Goal: Register for event/course

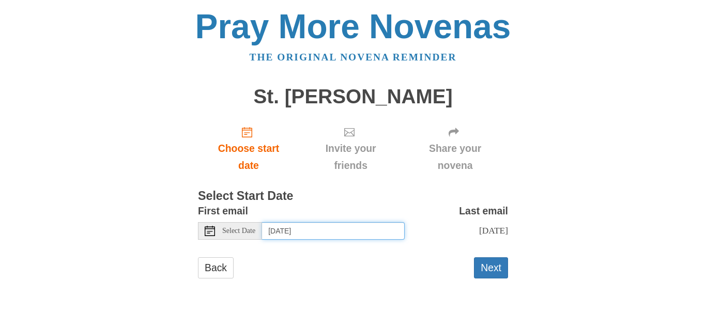
click at [293, 227] on input "Thursday, October 9th" at bounding box center [333, 231] width 143 height 18
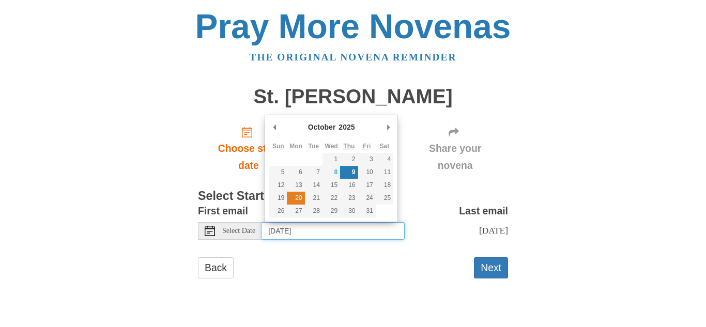
type input "Monday, October 20th"
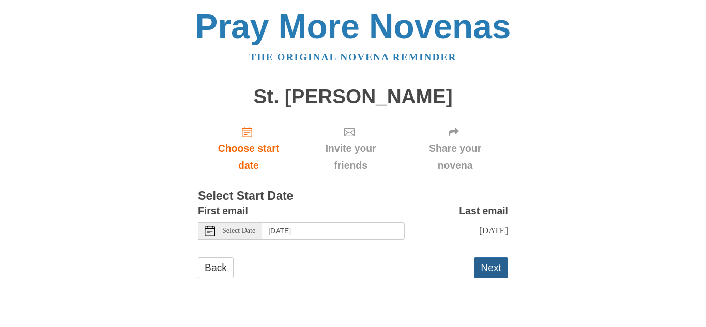
click at [497, 270] on button "Next" at bounding box center [491, 267] width 34 height 21
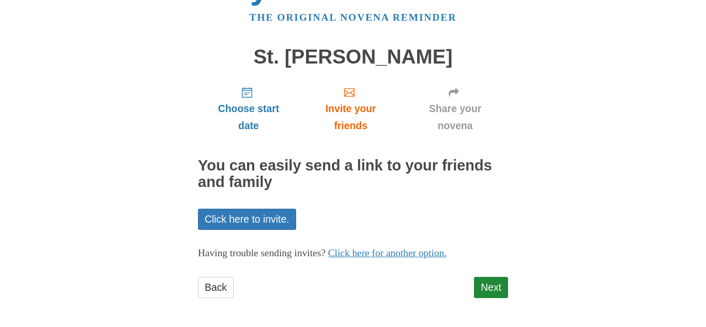
scroll to position [41, 0]
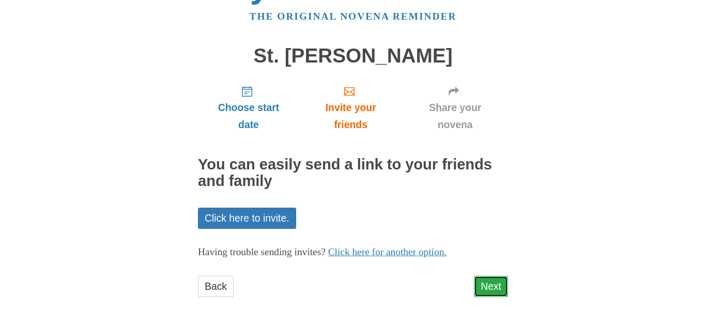
click at [493, 279] on link "Next" at bounding box center [491, 286] width 34 height 21
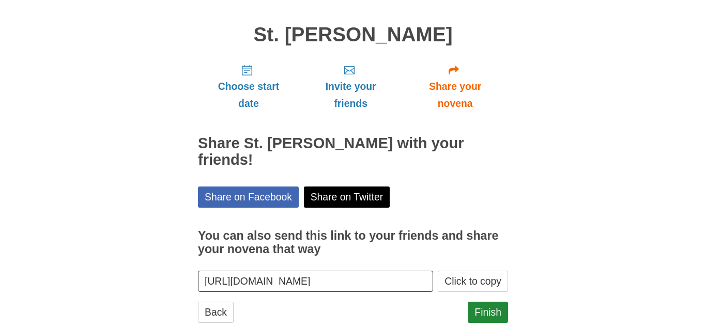
scroll to position [71, 0]
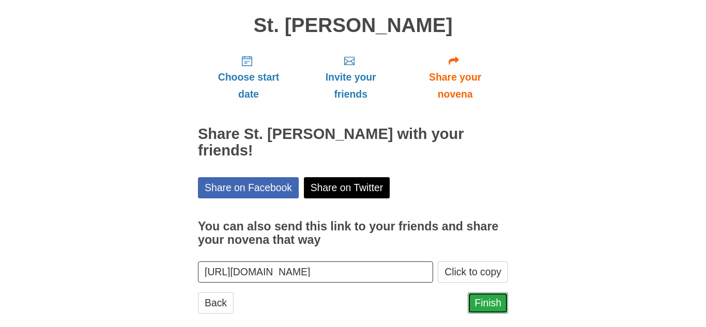
click at [485, 293] on link "Finish" at bounding box center [488, 303] width 40 height 21
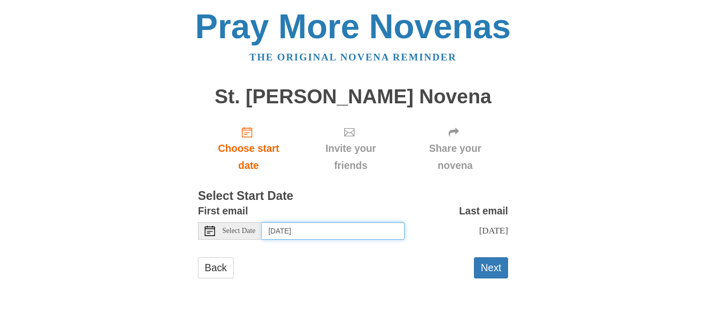
click at [286, 233] on input "Thursday, October 9th" at bounding box center [333, 231] width 143 height 18
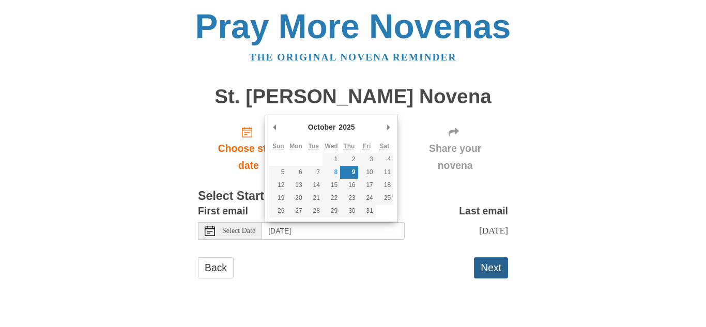
click at [488, 262] on button "Next" at bounding box center [491, 267] width 34 height 21
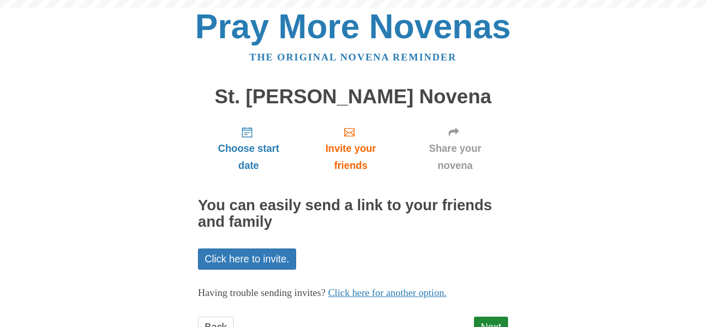
click at [488, 262] on div "Choose start date Invite your friends Share your novena You can easily send a l…" at bounding box center [353, 233] width 310 height 230
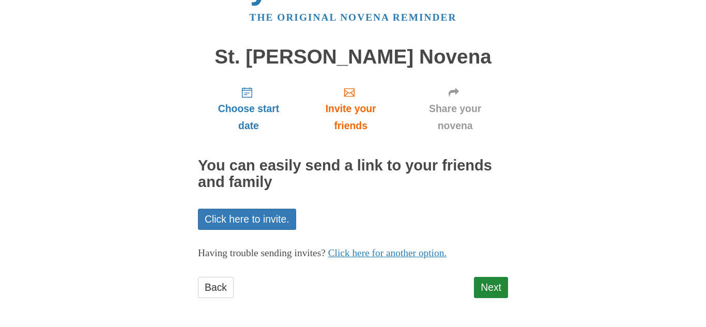
scroll to position [41, 0]
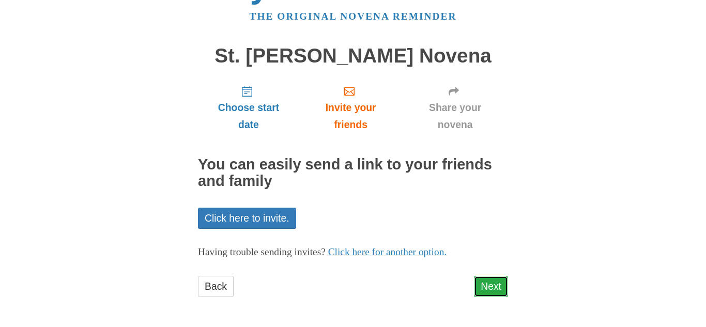
click at [492, 278] on link "Next" at bounding box center [491, 286] width 34 height 21
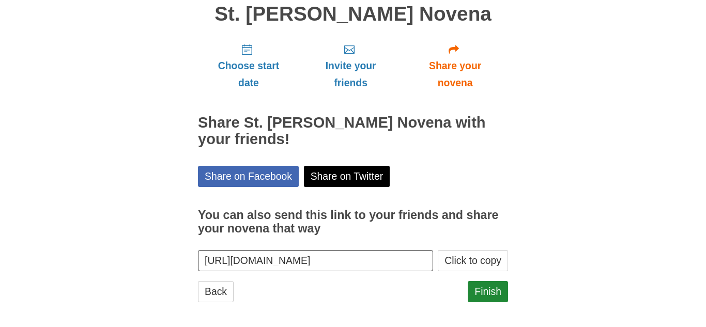
scroll to position [88, 0]
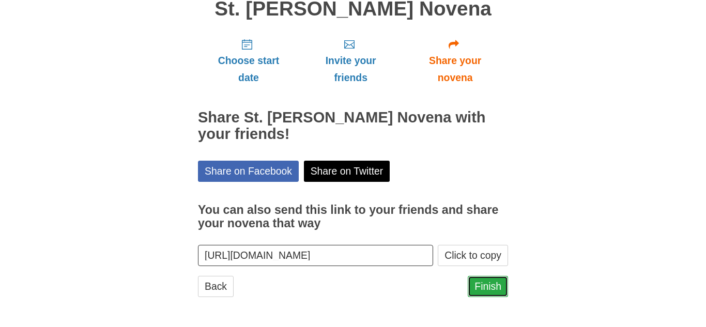
click at [486, 289] on link "Finish" at bounding box center [488, 286] width 40 height 21
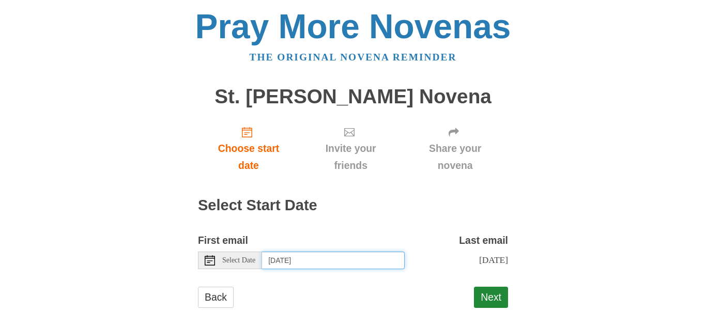
click at [299, 268] on input "[DATE]" at bounding box center [333, 261] width 143 height 18
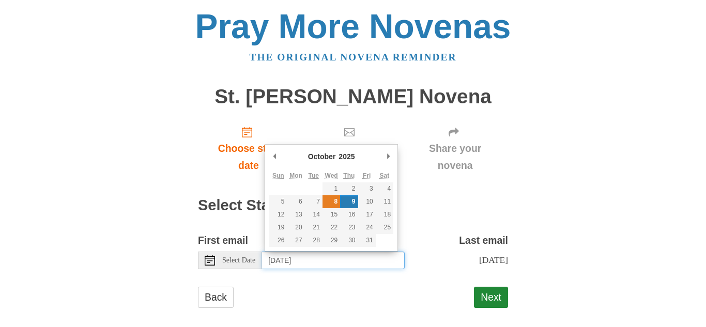
type input "Wednesday, October 8th"
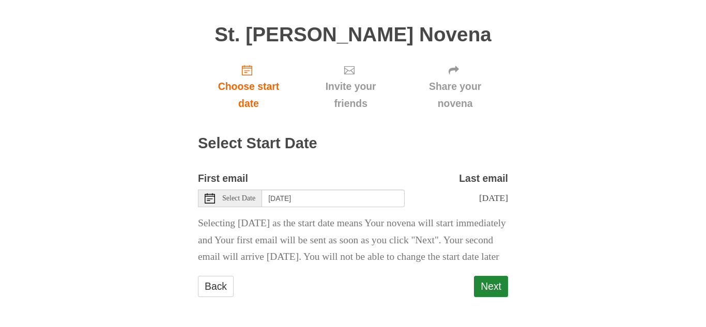
scroll to position [79, 0]
click at [489, 283] on button "Next" at bounding box center [491, 286] width 34 height 21
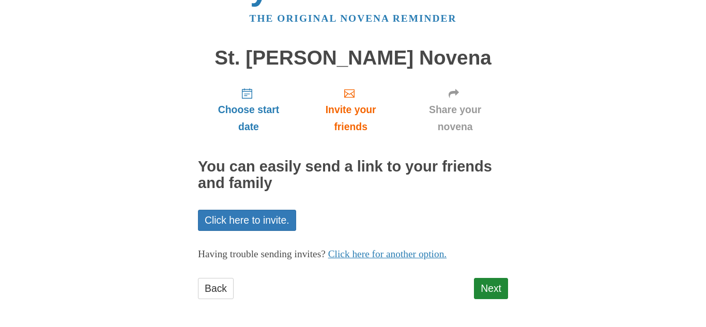
scroll to position [41, 0]
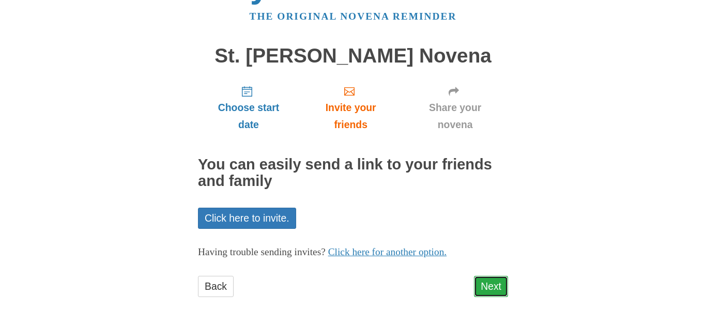
click at [488, 278] on link "Next" at bounding box center [491, 286] width 34 height 21
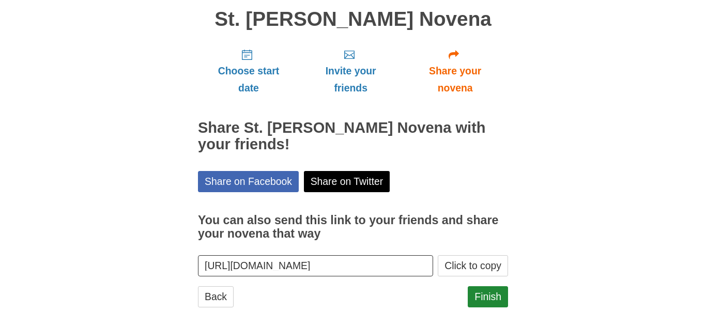
scroll to position [88, 0]
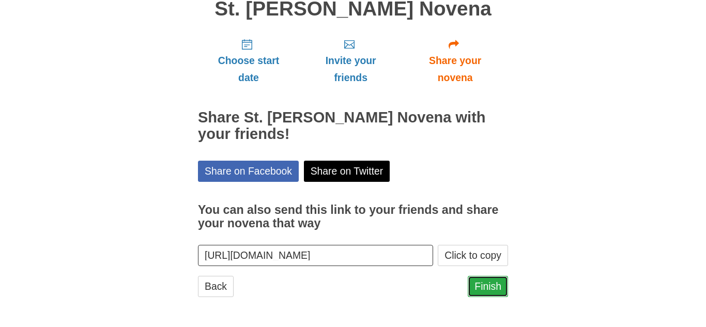
click at [483, 279] on link "Finish" at bounding box center [488, 286] width 40 height 21
